Goal: Task Accomplishment & Management: Use online tool/utility

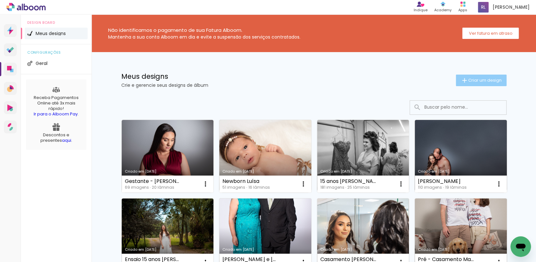
click at [473, 78] on span "Criar um design" at bounding box center [485, 80] width 33 height 4
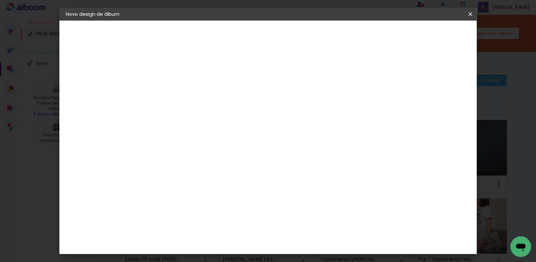
click at [171, 86] on input at bounding box center [171, 86] width 0 height 10
type input "1 [PERSON_NAME]"
type paper-input "1 [PERSON_NAME]"
click at [0, 0] on slot "Avançar" at bounding box center [0, 0] width 0 height 0
click at [27, 3] on iron-overlay-backdrop at bounding box center [268, 131] width 536 height 262
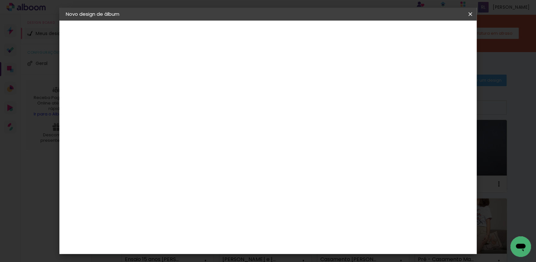
click at [213, 122] on input at bounding box center [187, 122] width 65 height 8
type input "go"
type paper-input "go"
click at [209, 139] on paper-item "Go image" at bounding box center [181, 146] width 57 height 17
click at [182, 143] on div "Go image" at bounding box center [174, 146] width 16 height 10
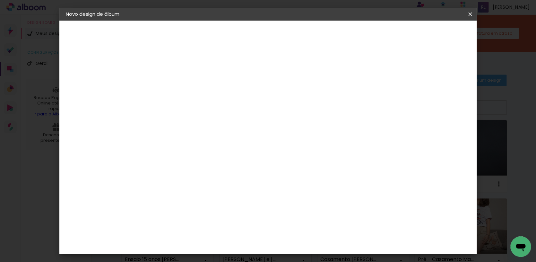
click at [274, 37] on paper-button "Avançar" at bounding box center [257, 34] width 31 height 11
click at [196, 109] on input "text" at bounding box center [183, 112] width 25 height 10
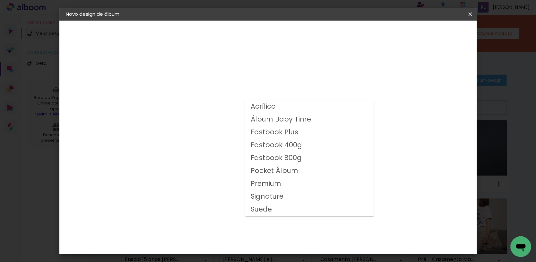
click at [0, 0] on slot "Fastbook 400g" at bounding box center [0, 0] width 0 height 0
type input "Fastbook 400g"
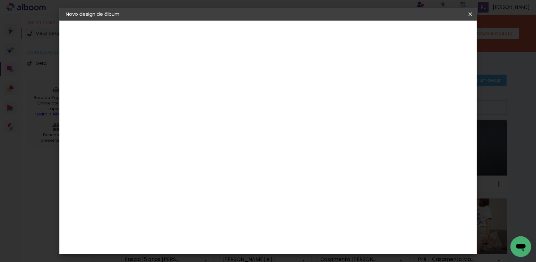
scroll to position [49, 0]
click at [0, 0] on slot "Avançar" at bounding box center [0, 0] width 0 height 0
click at [401, 32] on span "Iniciar design" at bounding box center [385, 34] width 29 height 4
click at [364, 67] on div at bounding box center [361, 69] width 6 height 6
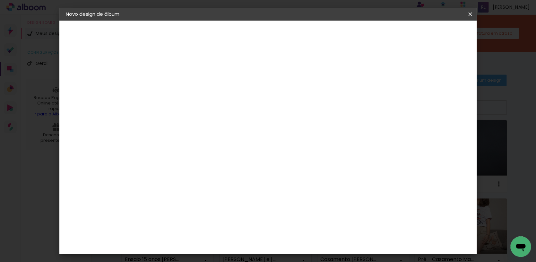
type paper-checkbox "on"
click at [364, 68] on div at bounding box center [361, 69] width 6 height 6
click at [401, 34] on span "Iniciar design" at bounding box center [385, 34] width 29 height 4
click at [401, 33] on span "Iniciar design" at bounding box center [385, 34] width 29 height 4
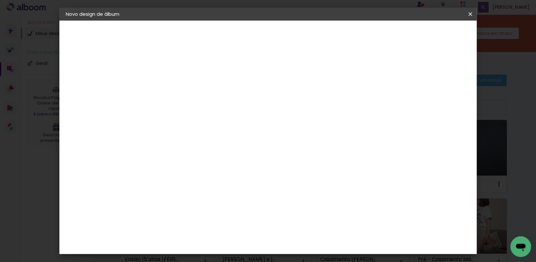
click at [401, 33] on span "Iniciar design" at bounding box center [385, 34] width 29 height 4
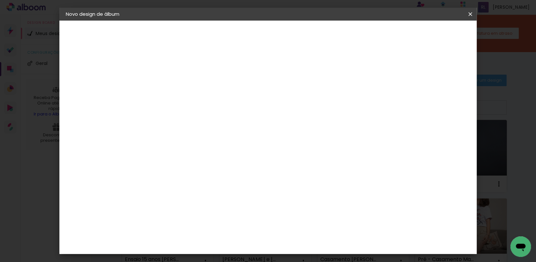
click at [469, 15] on iron-icon at bounding box center [471, 14] width 8 height 6
click at [401, 36] on span "Iniciar design" at bounding box center [385, 34] width 29 height 4
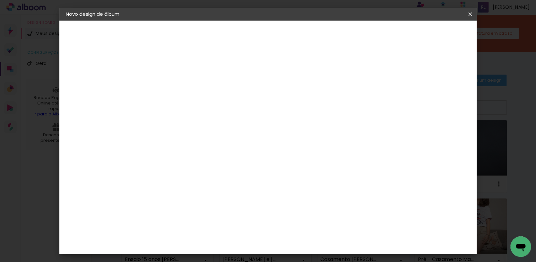
click at [401, 36] on span "Iniciar design" at bounding box center [385, 34] width 29 height 4
click at [469, 16] on iron-icon at bounding box center [471, 14] width 8 height 6
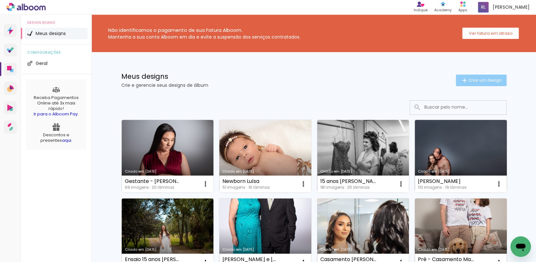
click at [469, 82] on span "Criar um design" at bounding box center [485, 80] width 33 height 4
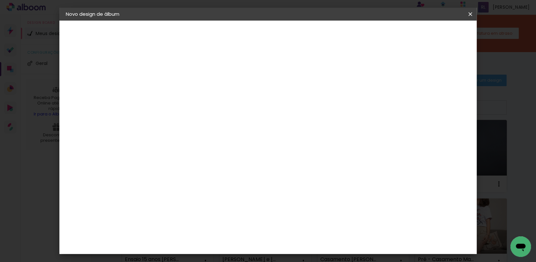
click at [171, 85] on input at bounding box center [171, 86] width 0 height 10
type input "1 [PERSON_NAME]"
type paper-input "1 [PERSON_NAME]"
click at [0, 0] on slot "Avançar" at bounding box center [0, 0] width 0 height 0
click at [208, 121] on input at bounding box center [187, 122] width 65 height 8
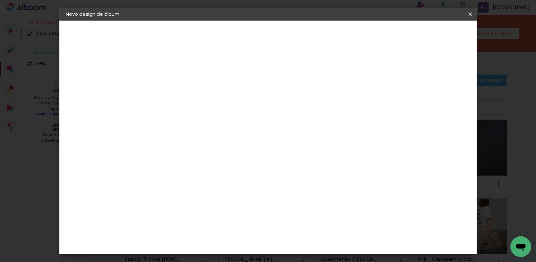
type input "go"
type paper-input "go"
click at [182, 143] on div "Go image" at bounding box center [174, 146] width 16 height 10
click at [0, 0] on slot "Avançar" at bounding box center [0, 0] width 0 height 0
click at [206, 104] on paper-input-container "Linha" at bounding box center [187, 112] width 37 height 16
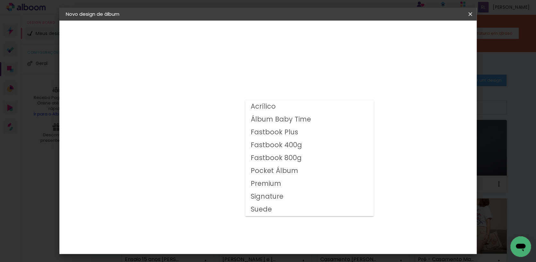
drag, startPoint x: 300, startPoint y: 148, endPoint x: 301, endPoint y: 143, distance: 5.8
click at [300, 148] on paper-item "Fastbook 400g" at bounding box center [309, 145] width 128 height 13
type input "Fastbook 400g"
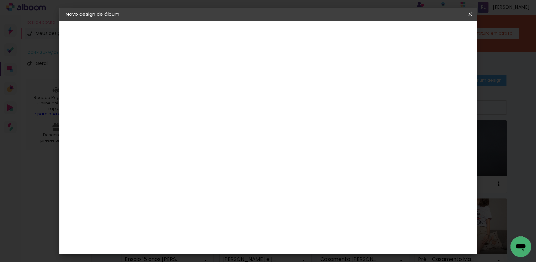
click at [0, 0] on slot "Avançar" at bounding box center [0, 0] width 0 height 0
click at [401, 32] on span "Iniciar design" at bounding box center [385, 34] width 29 height 4
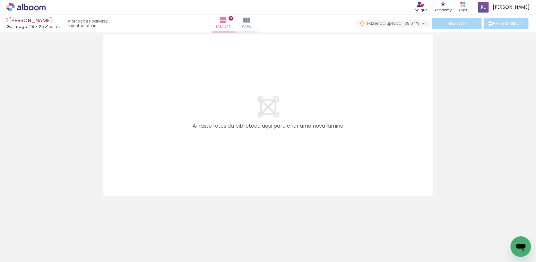
scroll to position [0, 2422]
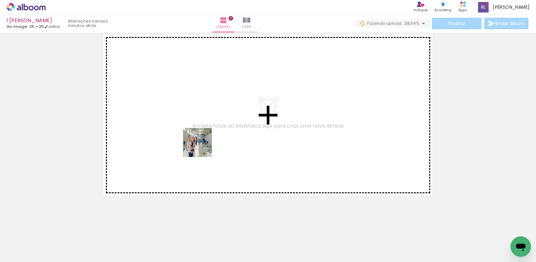
drag, startPoint x: 173, startPoint y: 227, endPoint x: 204, endPoint y: 145, distance: 87.7
click at [204, 145] on quentale-workspace at bounding box center [268, 131] width 536 height 262
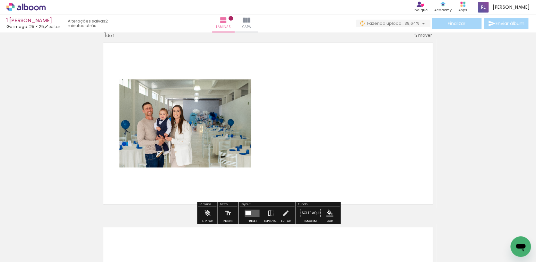
scroll to position [8, 0]
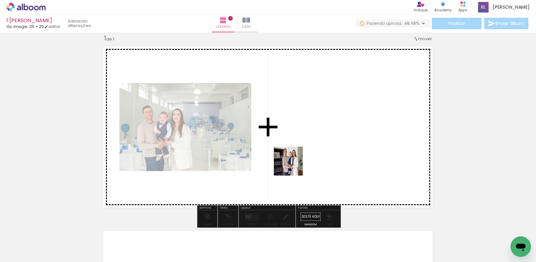
drag, startPoint x: 241, startPoint y: 237, endPoint x: 293, endPoint y: 166, distance: 88.5
click at [293, 166] on quentale-workspace at bounding box center [268, 131] width 536 height 262
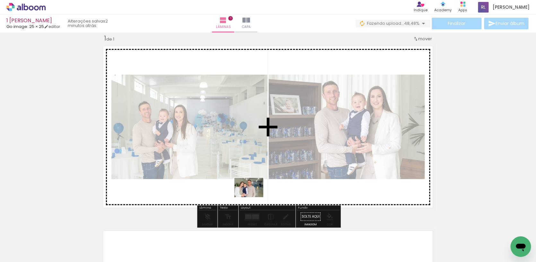
drag, startPoint x: 278, startPoint y: 243, endPoint x: 254, endPoint y: 197, distance: 51.9
click at [254, 197] on quentale-workspace at bounding box center [268, 131] width 536 height 262
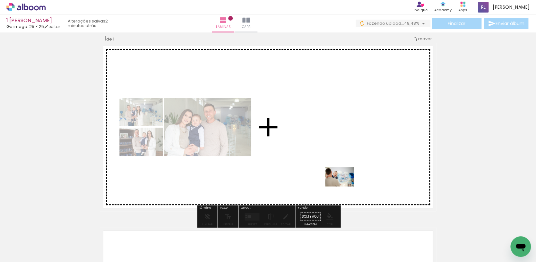
drag, startPoint x: 351, startPoint y: 242, endPoint x: 345, endPoint y: 185, distance: 56.9
click at [345, 185] on quentale-workspace at bounding box center [268, 131] width 536 height 262
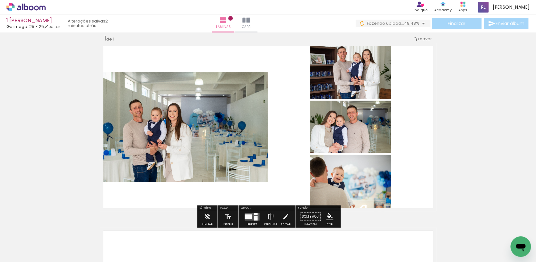
scroll to position [0, 2460]
click at [255, 215] on div at bounding box center [256, 214] width 4 height 2
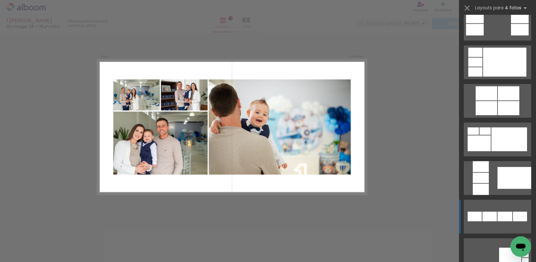
scroll to position [308, 0]
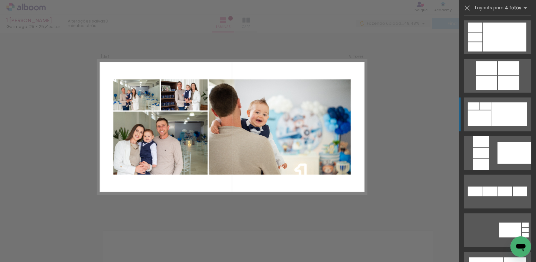
click at [492, 113] on div at bounding box center [510, 114] width 36 height 24
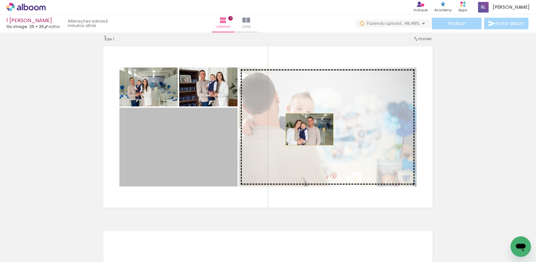
drag, startPoint x: 209, startPoint y: 137, endPoint x: 310, endPoint y: 129, distance: 100.5
click at [0, 0] on slot at bounding box center [0, 0] width 0 height 0
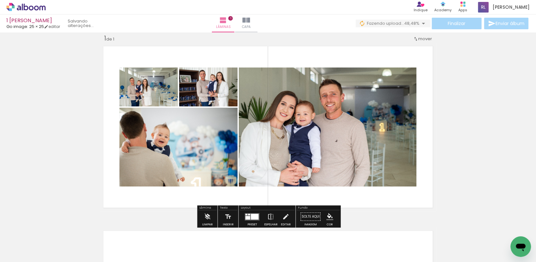
click at [255, 216] on div at bounding box center [255, 216] width 8 height 6
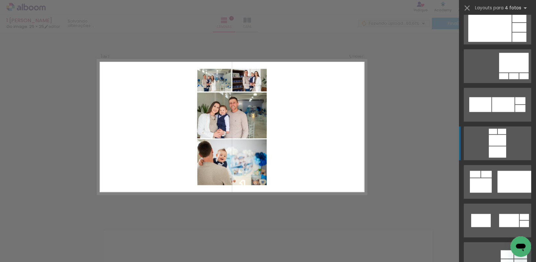
scroll to position [1625, 0]
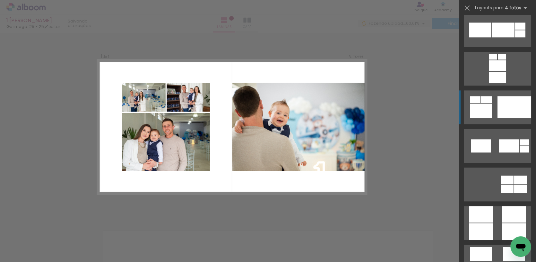
click at [512, 103] on div at bounding box center [515, 107] width 34 height 22
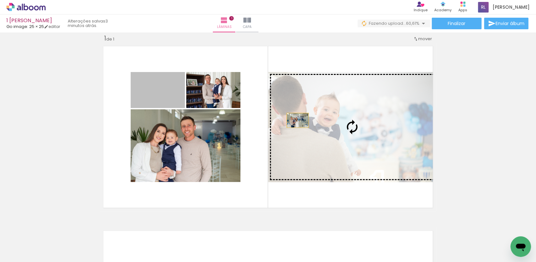
drag, startPoint x: 169, startPoint y: 101, endPoint x: 299, endPoint y: 121, distance: 131.5
click at [0, 0] on slot at bounding box center [0, 0] width 0 height 0
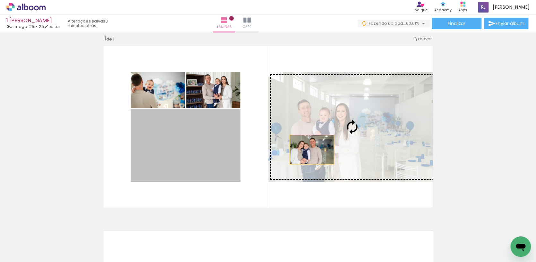
click at [0, 0] on slot at bounding box center [0, 0] width 0 height 0
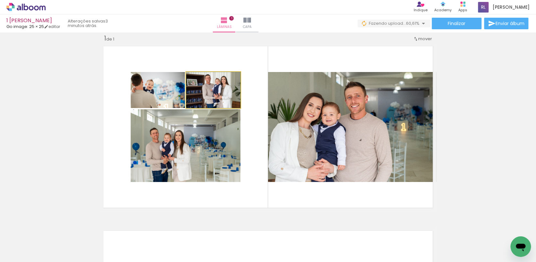
drag, startPoint x: 219, startPoint y: 101, endPoint x: 211, endPoint y: 132, distance: 31.9
click at [0, 0] on slot at bounding box center [0, 0] width 0 height 0
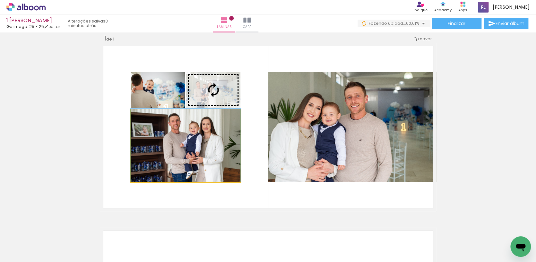
drag, startPoint x: 222, startPoint y: 137, endPoint x: 224, endPoint y: 104, distance: 32.5
click at [0, 0] on slot at bounding box center [0, 0] width 0 height 0
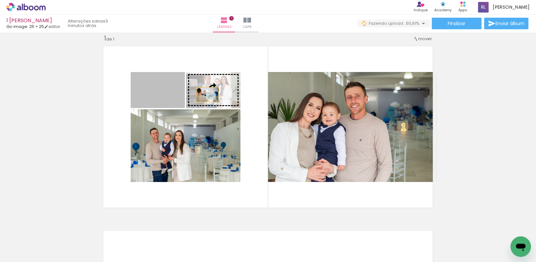
drag, startPoint x: 165, startPoint y: 91, endPoint x: 206, endPoint y: 95, distance: 40.7
click at [0, 0] on slot at bounding box center [0, 0] width 0 height 0
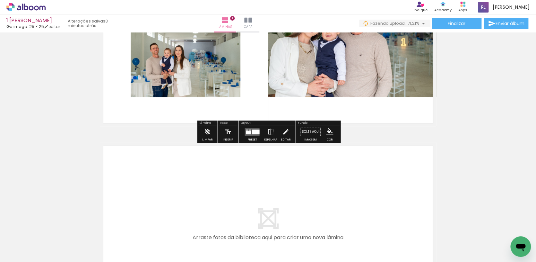
scroll to position [125, 0]
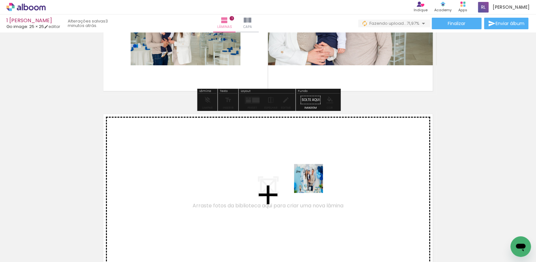
drag, startPoint x: 342, startPoint y: 239, endPoint x: 313, endPoint y: 183, distance: 63.2
click at [313, 183] on quentale-workspace at bounding box center [268, 131] width 536 height 262
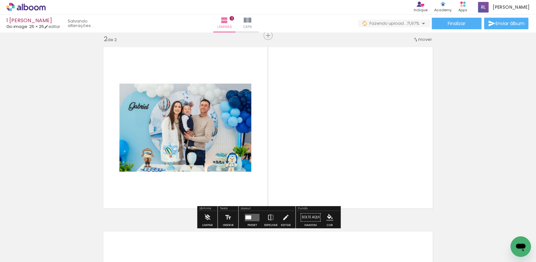
scroll to position [192, 0]
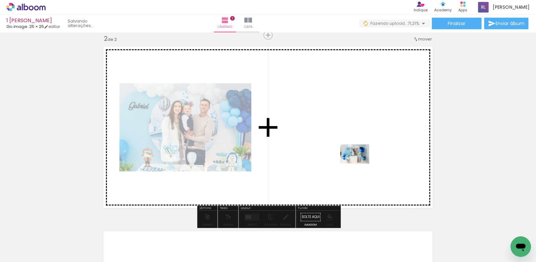
drag, startPoint x: 377, startPoint y: 238, endPoint x: 360, endPoint y: 163, distance: 76.7
click at [360, 163] on quentale-workspace at bounding box center [268, 131] width 536 height 262
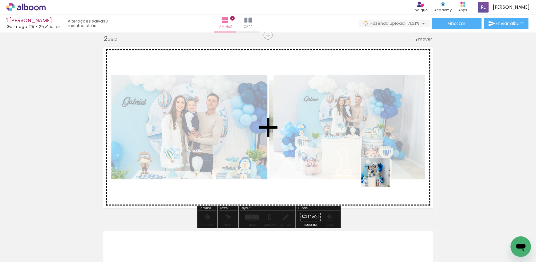
drag, startPoint x: 413, startPoint y: 236, endPoint x: 377, endPoint y: 177, distance: 68.9
click at [380, 177] on quentale-workspace at bounding box center [268, 131] width 536 height 262
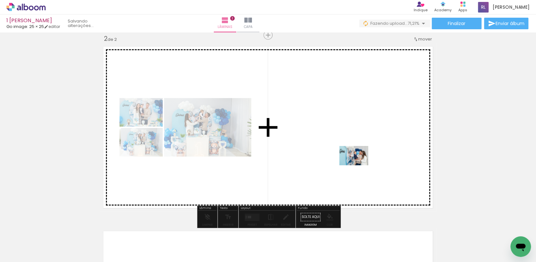
drag, startPoint x: 458, startPoint y: 245, endPoint x: 359, endPoint y: 165, distance: 127.3
click at [359, 165] on quentale-workspace at bounding box center [268, 131] width 536 height 262
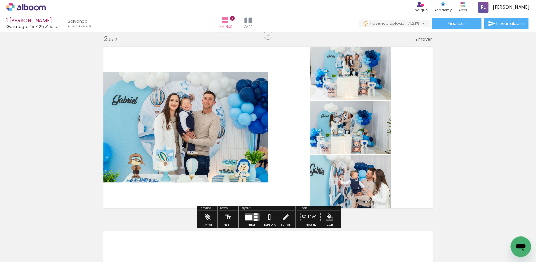
scroll to position [0, 2515]
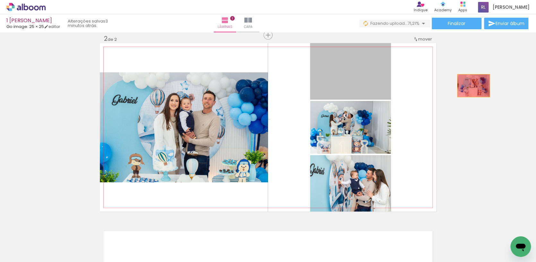
drag, startPoint x: 374, startPoint y: 84, endPoint x: 477, endPoint y: 86, distance: 103.8
click at [477, 86] on div "Inserir lâmina 1 de 2 Inserir lâmina 2 de 2" at bounding box center [268, 118] width 536 height 553
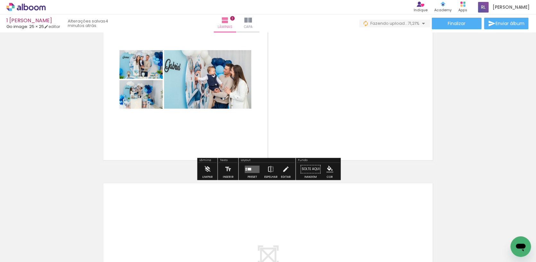
scroll to position [219, 0]
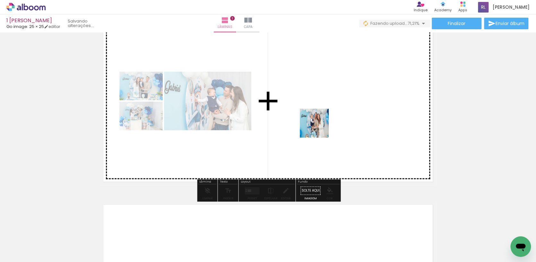
drag, startPoint x: 425, startPoint y: 233, endPoint x: 319, endPoint y: 128, distance: 149.4
click at [319, 128] on quentale-workspace at bounding box center [268, 131] width 536 height 262
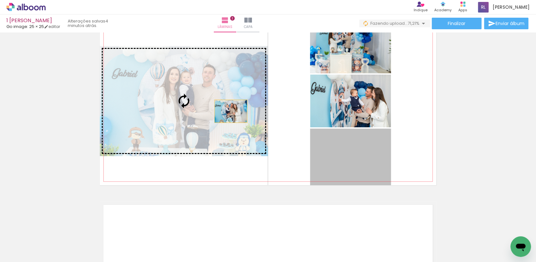
drag, startPoint x: 356, startPoint y: 167, endPoint x: 230, endPoint y: 111, distance: 137.8
click at [0, 0] on slot at bounding box center [0, 0] width 0 height 0
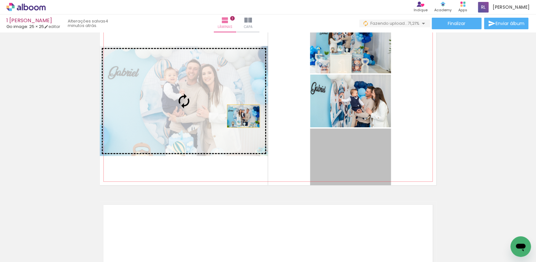
drag, startPoint x: 331, startPoint y: 154, endPoint x: 240, endPoint y: 115, distance: 99.0
click at [0, 0] on slot at bounding box center [0, 0] width 0 height 0
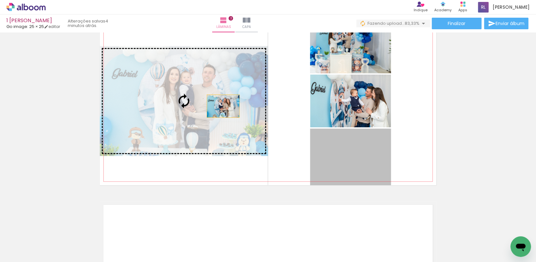
drag, startPoint x: 223, startPoint y: 106, endPoint x: 219, endPoint y: 106, distance: 4.2
click at [0, 0] on slot at bounding box center [0, 0] width 0 height 0
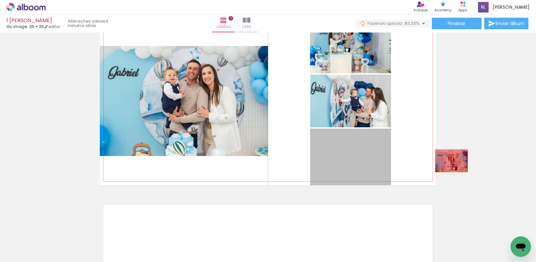
drag, startPoint x: 374, startPoint y: 159, endPoint x: 451, endPoint y: 163, distance: 77.5
click at [460, 163] on div "Inserir lâmina 1 de 2 Inserir lâmina 2 de 2" at bounding box center [268, 92] width 536 height 553
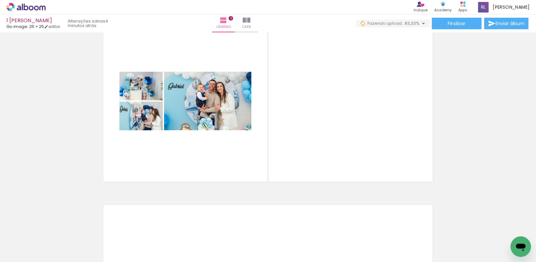
scroll to position [0, 2685]
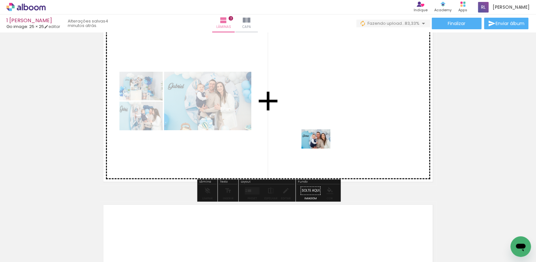
drag, startPoint x: 302, startPoint y: 234, endPoint x: 321, endPoint y: 148, distance: 88.2
click at [321, 148] on quentale-workspace at bounding box center [268, 131] width 536 height 262
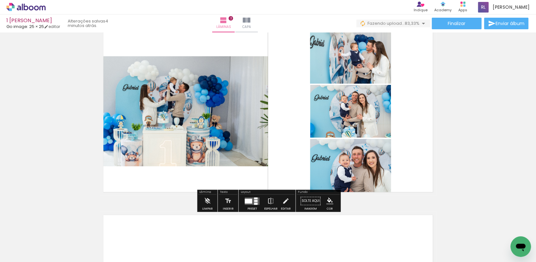
click at [254, 202] on div at bounding box center [256, 203] width 4 height 2
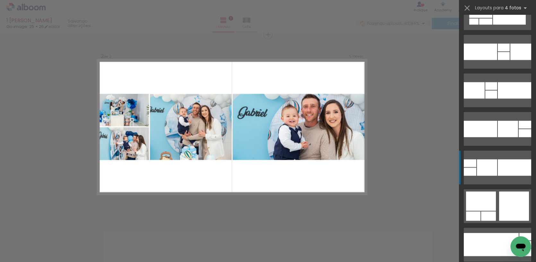
scroll to position [3219, 0]
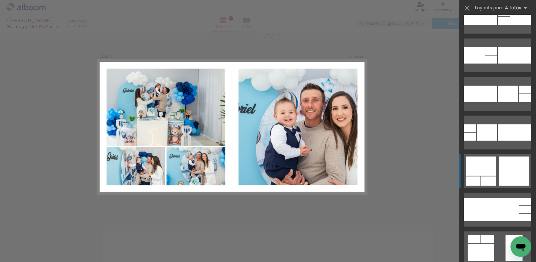
click at [492, 162] on div at bounding box center [481, 165] width 30 height 19
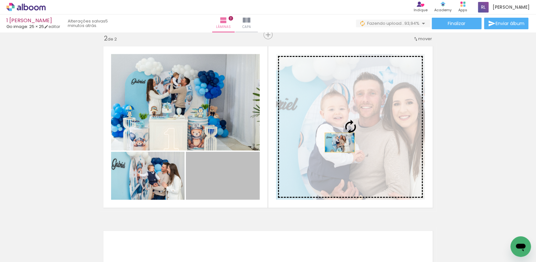
drag, startPoint x: 250, startPoint y: 178, endPoint x: 340, endPoint y: 142, distance: 97.0
click at [0, 0] on slot at bounding box center [0, 0] width 0 height 0
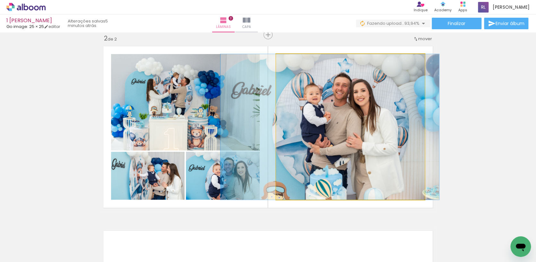
drag, startPoint x: 402, startPoint y: 139, endPoint x: 382, endPoint y: 137, distance: 20.6
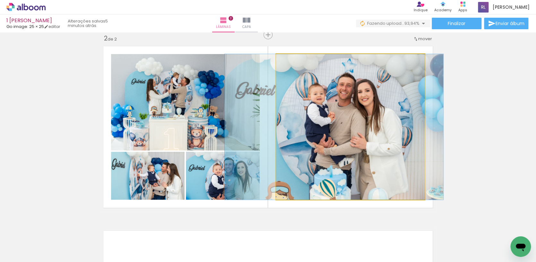
drag, startPoint x: 393, startPoint y: 136, endPoint x: 398, endPoint y: 136, distance: 4.2
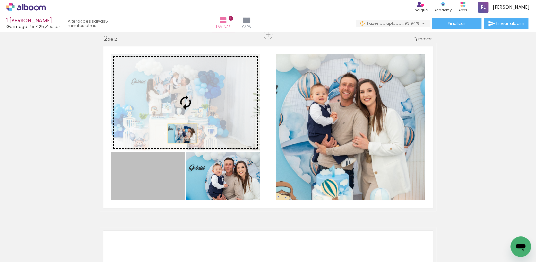
drag, startPoint x: 177, startPoint y: 175, endPoint x: 182, endPoint y: 133, distance: 42.5
click at [0, 0] on slot at bounding box center [0, 0] width 0 height 0
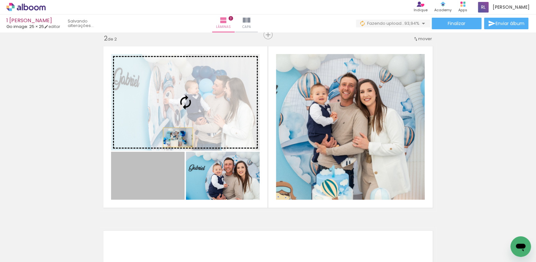
drag, startPoint x: 169, startPoint y: 173, endPoint x: 178, endPoint y: 137, distance: 37.3
click at [0, 0] on slot at bounding box center [0, 0] width 0 height 0
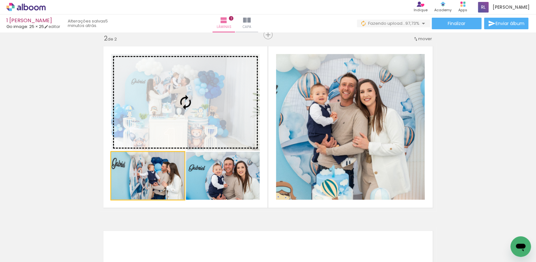
drag, startPoint x: 165, startPoint y: 164, endPoint x: 165, endPoint y: 124, distance: 40.8
click at [0, 0] on slot at bounding box center [0, 0] width 0 height 0
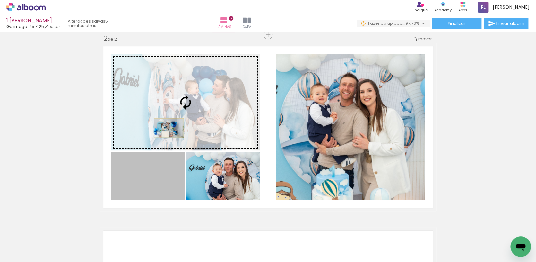
drag, startPoint x: 166, startPoint y: 172, endPoint x: 169, endPoint y: 128, distance: 44.4
click at [0, 0] on slot at bounding box center [0, 0] width 0 height 0
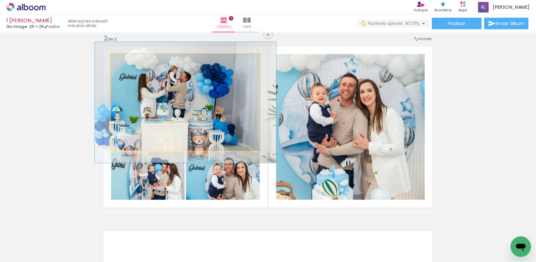
drag, startPoint x: 129, startPoint y: 59, endPoint x: 135, endPoint y: 62, distance: 6.3
click at [134, 60] on div at bounding box center [131, 61] width 10 height 10
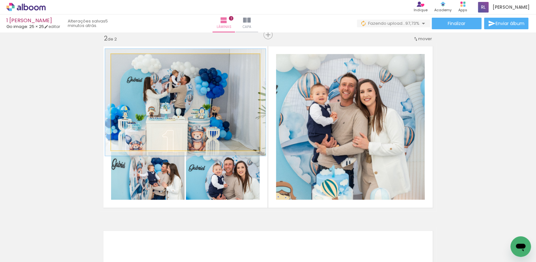
type paper-slider "108"
click at [130, 62] on div at bounding box center [128, 61] width 10 height 10
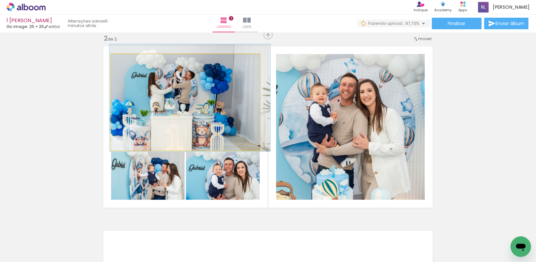
drag, startPoint x: 139, startPoint y: 79, endPoint x: 106, endPoint y: 90, distance: 34.8
click at [145, 72] on div at bounding box center [190, 97] width 161 height 107
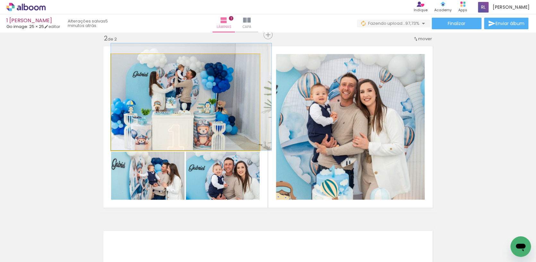
drag, startPoint x: 173, startPoint y: 107, endPoint x: 179, endPoint y: 104, distance: 6.0
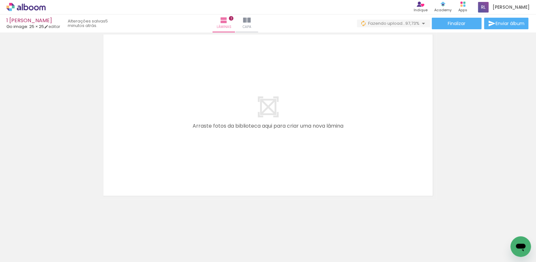
scroll to position [389, 0]
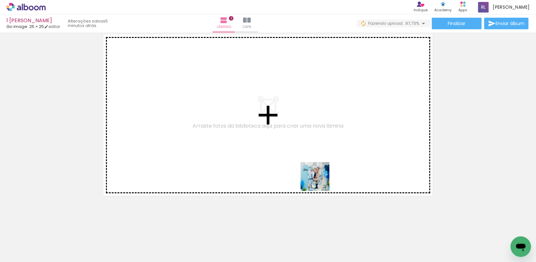
click at [320, 181] on quentale-workspace at bounding box center [268, 131] width 536 height 262
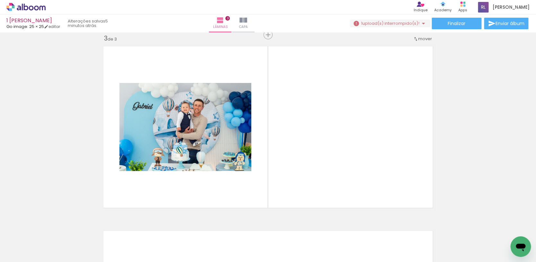
scroll to position [0, 2757]
drag, startPoint x: 299, startPoint y: 242, endPoint x: 293, endPoint y: 185, distance: 56.6
click at [293, 185] on quentale-workspace at bounding box center [268, 131] width 536 height 262
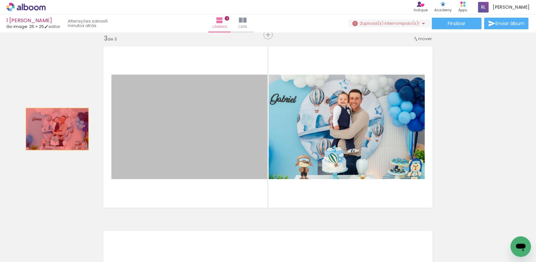
drag, startPoint x: 140, startPoint y: 130, endPoint x: 57, endPoint y: 129, distance: 83.2
click at [57, 129] on div "Inserir lâmina 1 de 3 Inserir lâmina 2 de 3 Inserir lâmina 3 de 3" at bounding box center [268, 27] width 536 height 738
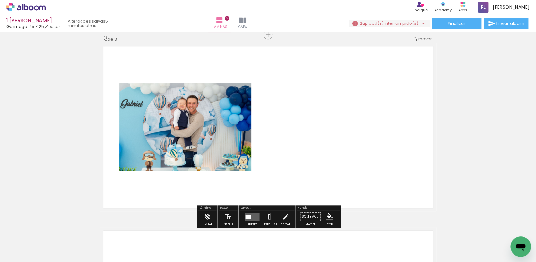
click at [246, 228] on iron-icon at bounding box center [243, 227] width 7 height 7
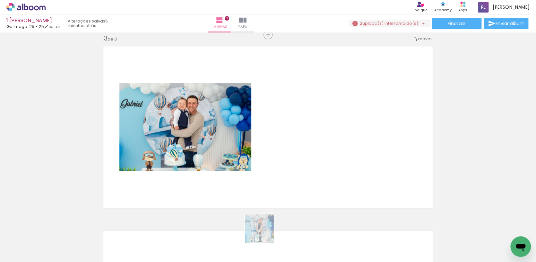
click at [284, 166] on quentale-workspace at bounding box center [268, 131] width 536 height 262
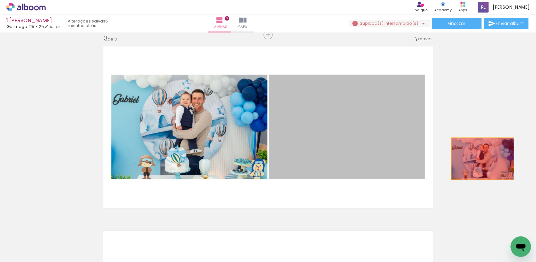
drag, startPoint x: 377, startPoint y: 149, endPoint x: 483, endPoint y: 158, distance: 106.4
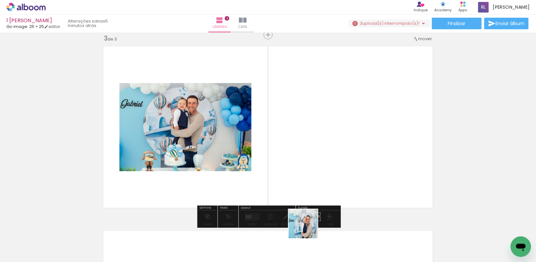
drag, startPoint x: 306, startPoint y: 238, endPoint x: 321, endPoint y: 183, distance: 56.9
click at [321, 183] on quentale-workspace at bounding box center [268, 131] width 536 height 262
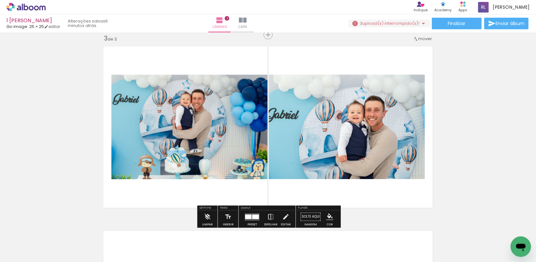
scroll to position [0, 2812]
